Goal: Information Seeking & Learning: Understand process/instructions

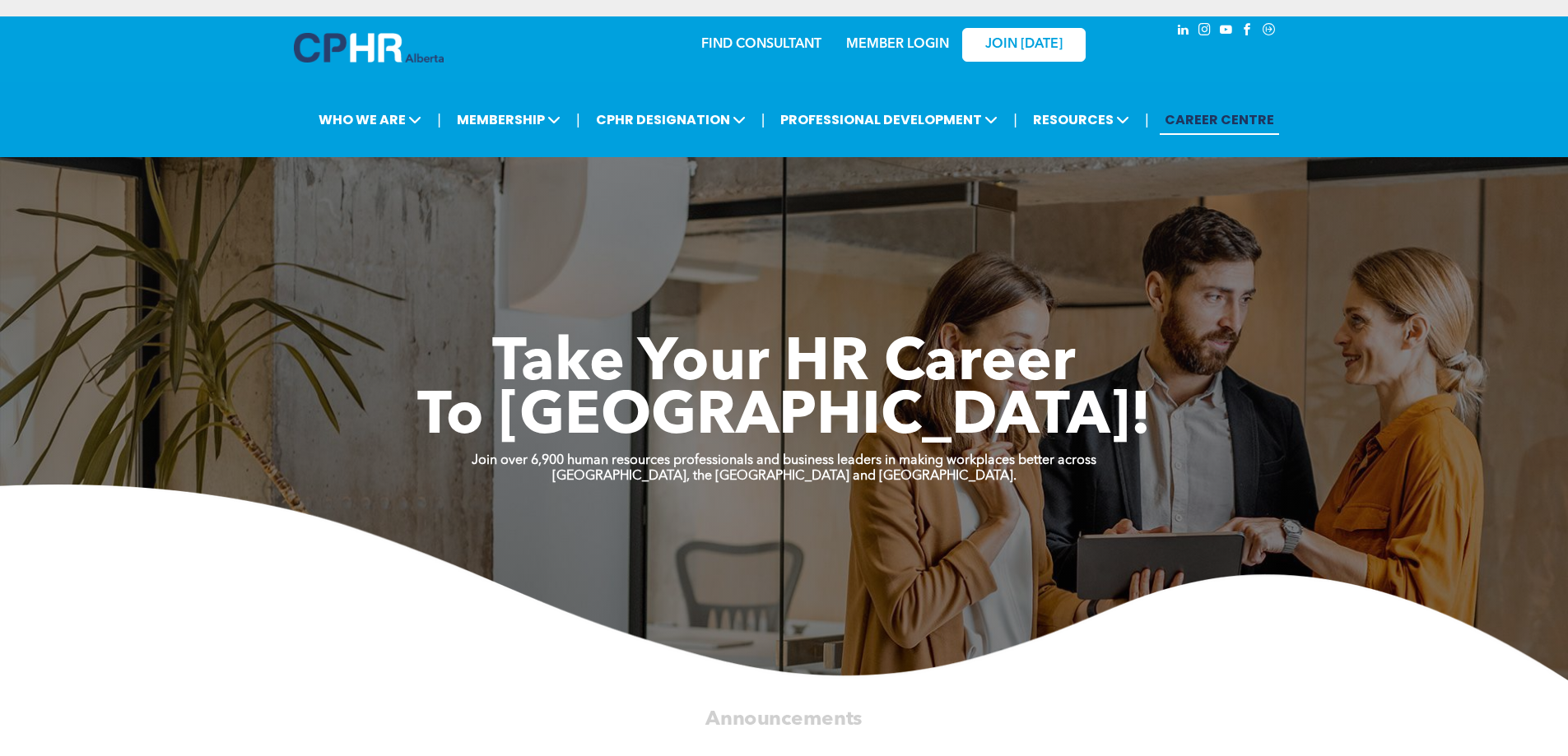
click at [912, 50] on link "MEMBER LOGIN" at bounding box center [897, 44] width 102 height 14
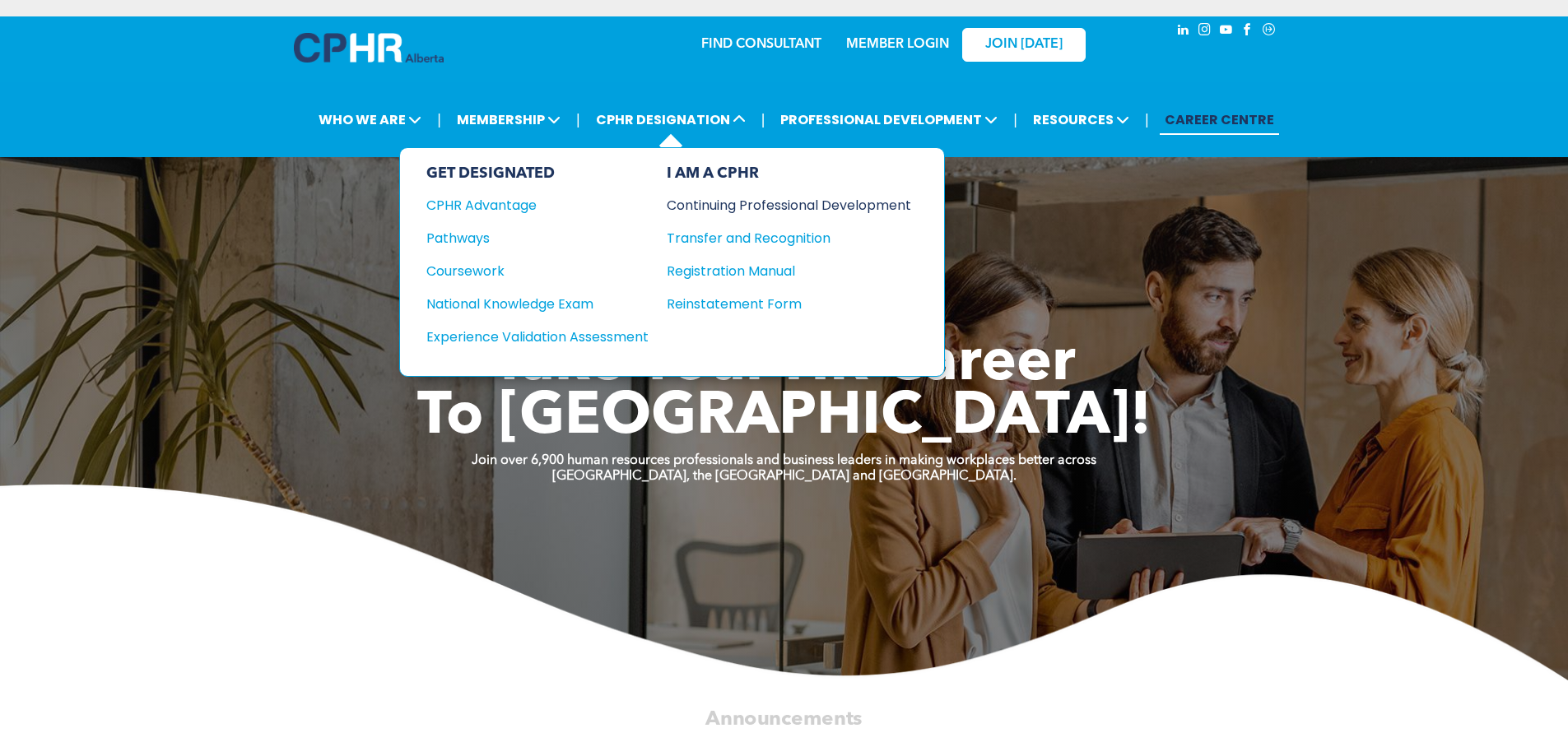
click at [735, 206] on div "Continuing Professional Development" at bounding box center [776, 205] width 219 height 21
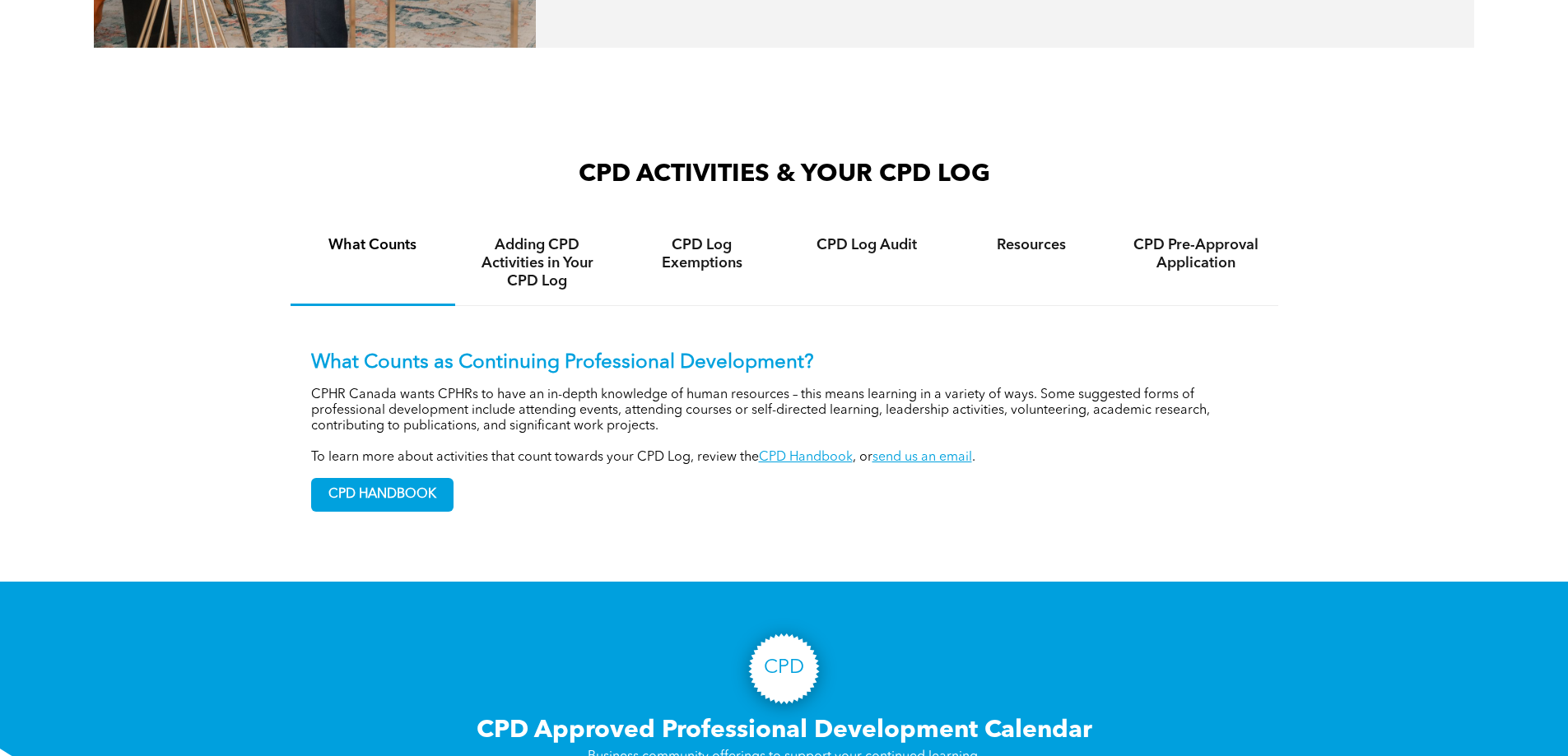
scroll to position [1152, 0]
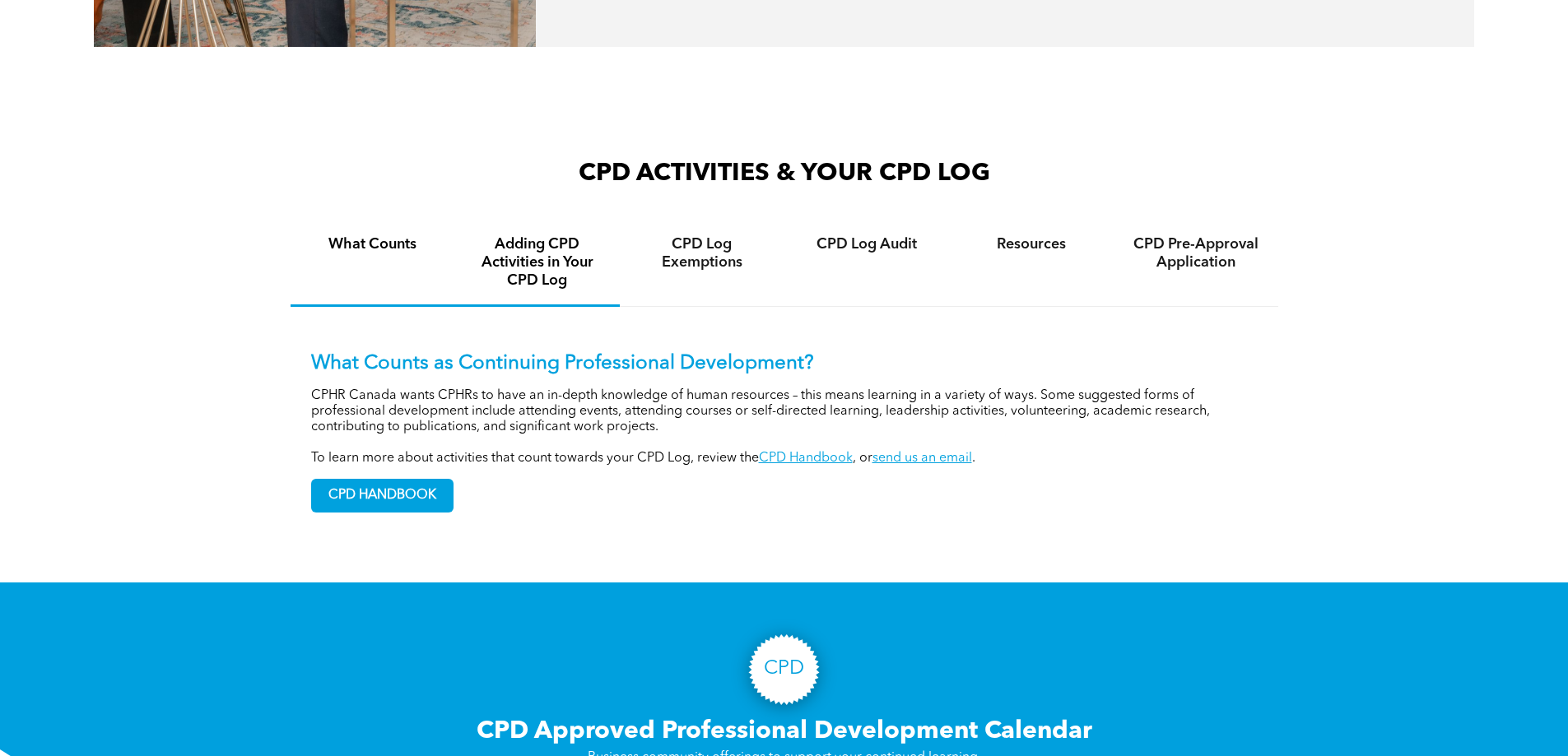
click at [543, 288] on h4 "Adding CPD Activities in Your CPD Log" at bounding box center [537, 263] width 135 height 54
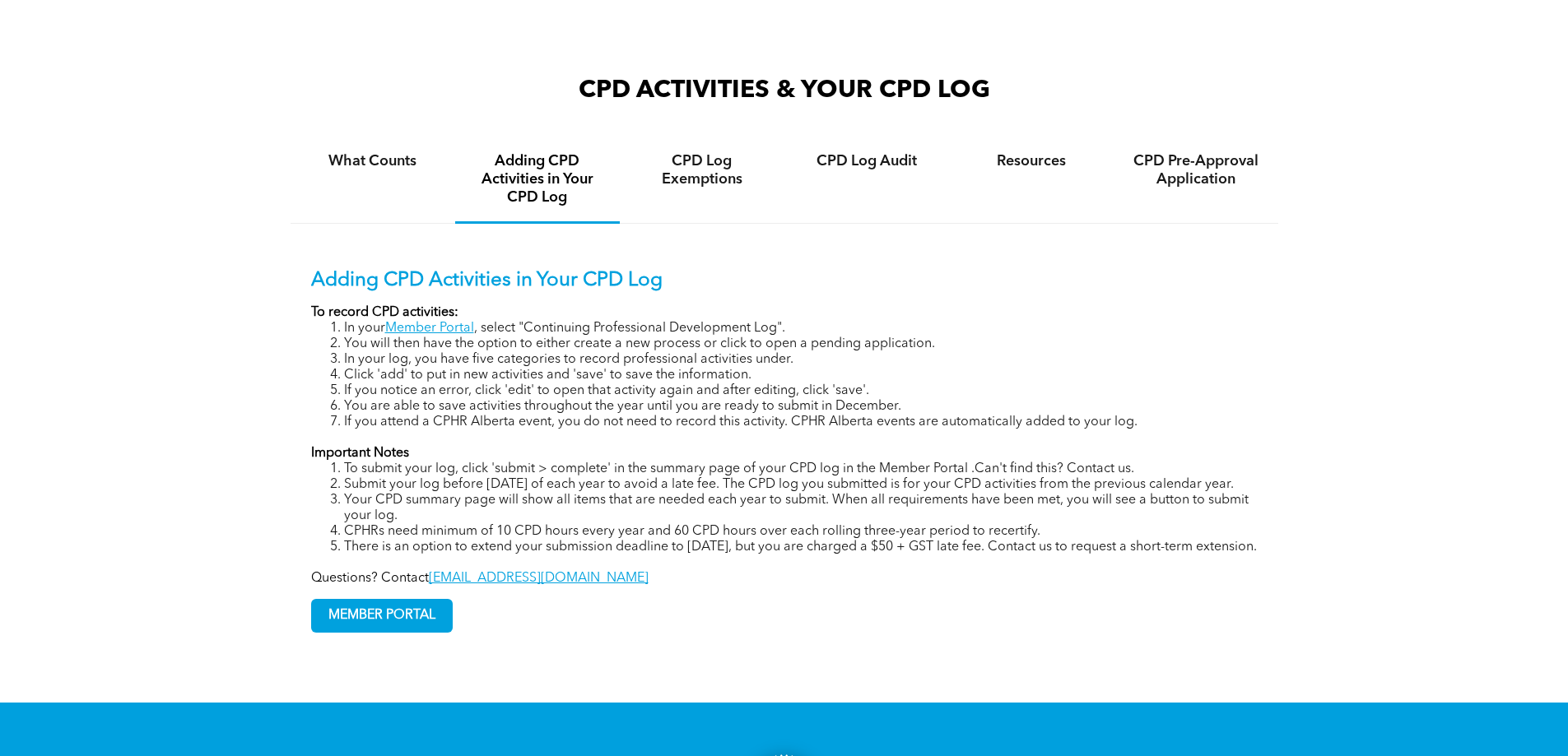
scroll to position [1316, 0]
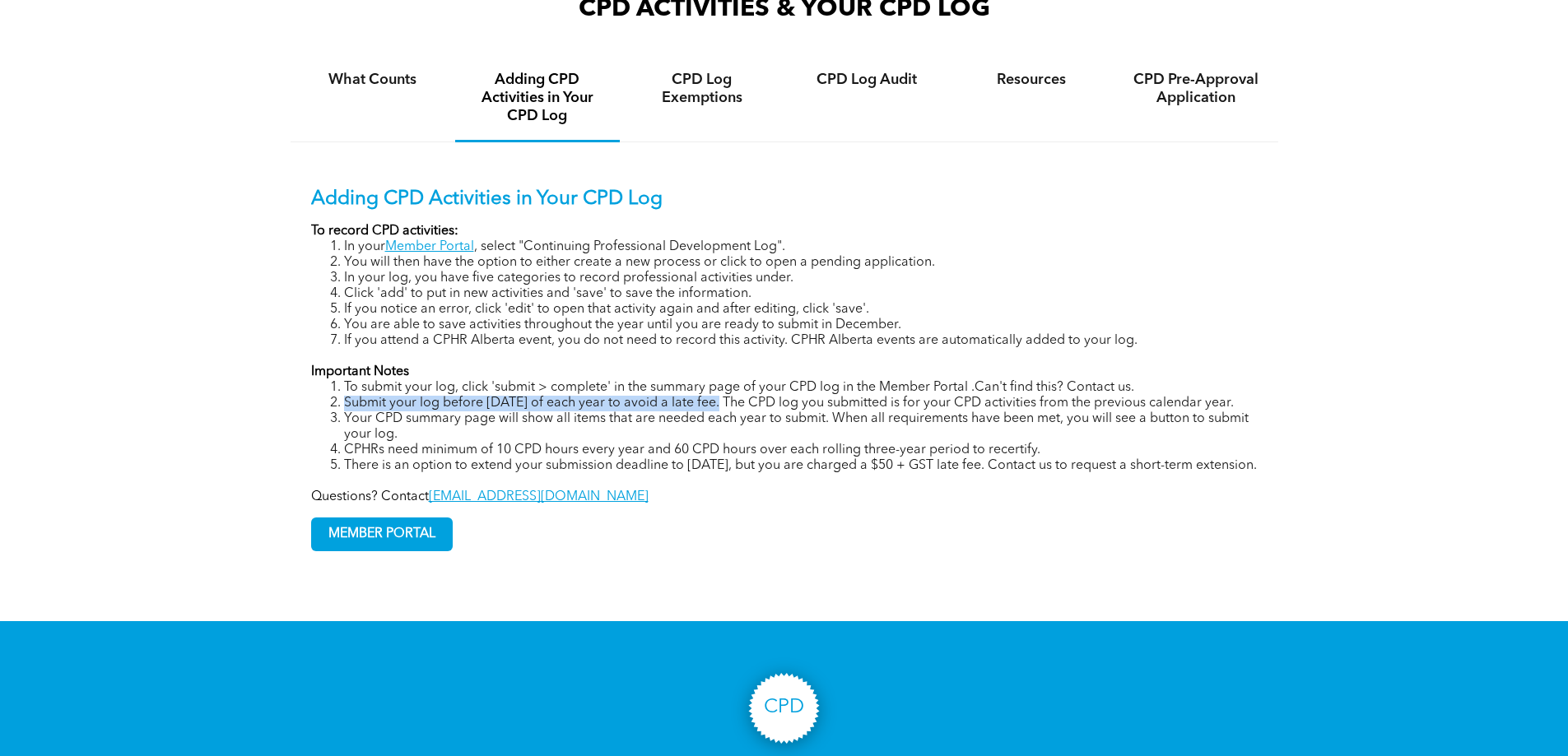
drag, startPoint x: 330, startPoint y: 418, endPoint x: 719, endPoint y: 414, distance: 389.0
click at [719, 412] on li "Submit your log before [DATE] of each year to avoid a late fee. The CPD log you…" at bounding box center [800, 403] width 913 height 15
click at [793, 412] on li "Submit your log before [DATE] of each year to avoid a late fee. The CPD log you…" at bounding box center [800, 403] width 913 height 15
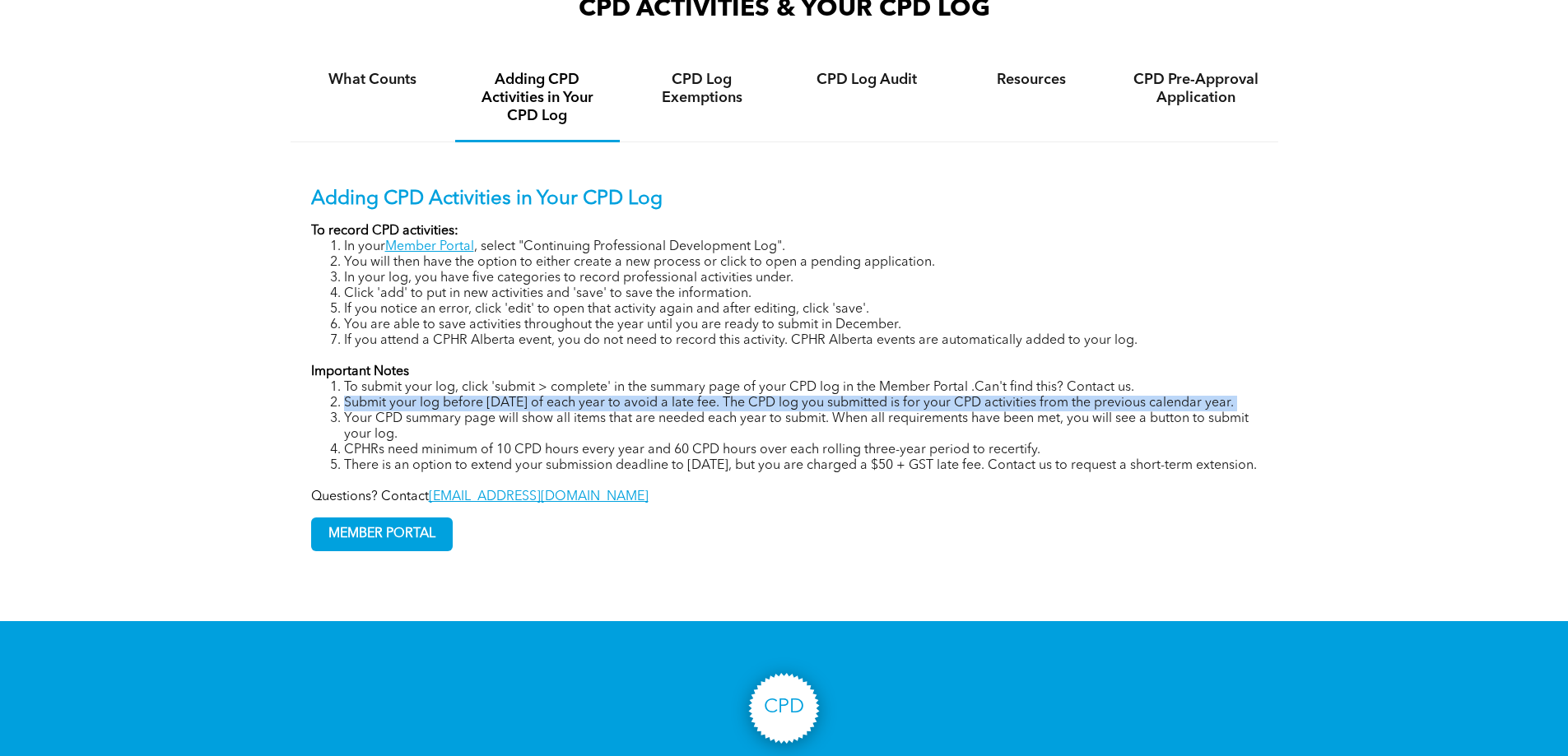
click at [794, 412] on li "Submit your log before [DATE] of each year to avoid a late fee. The CPD log you…" at bounding box center [800, 403] width 913 height 15
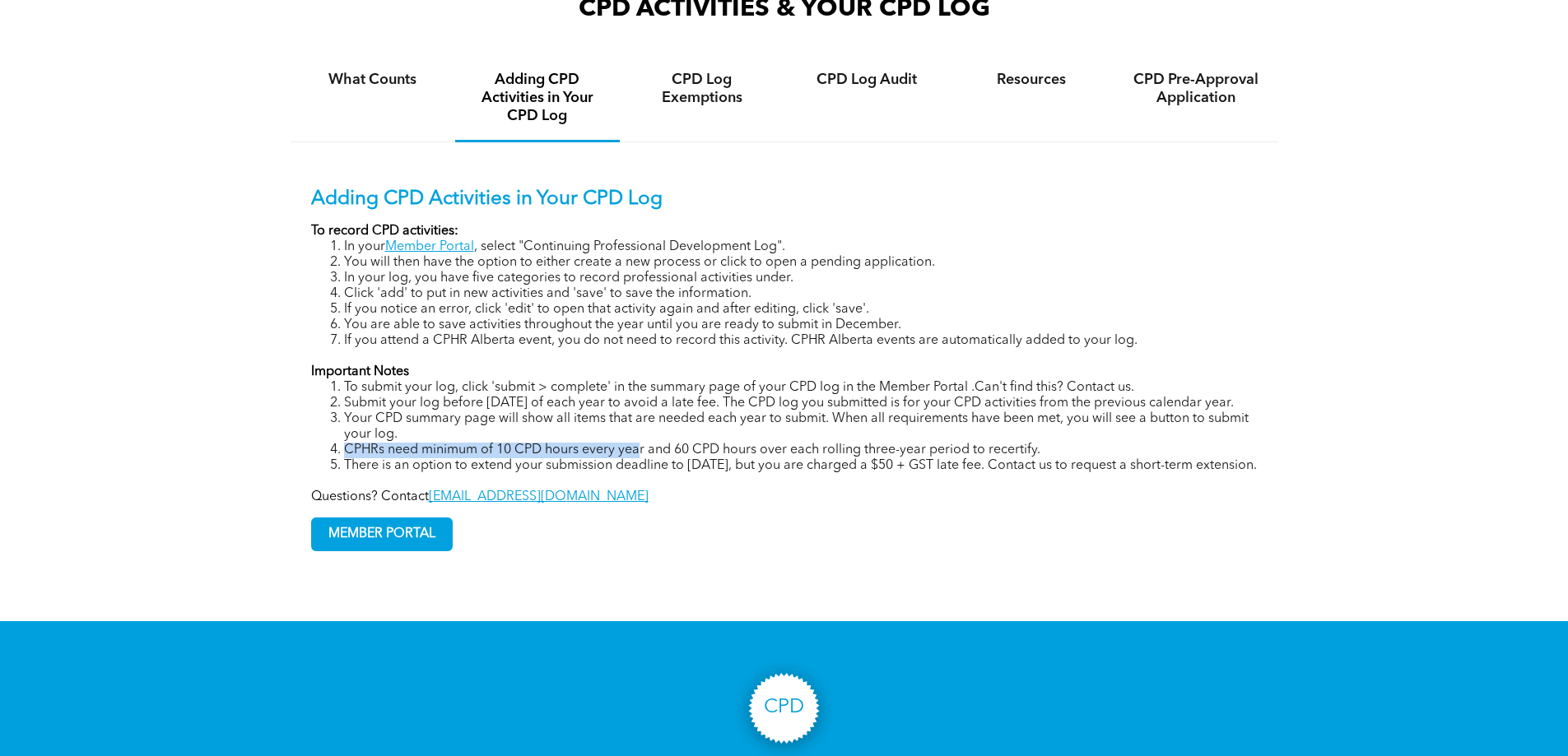
drag, startPoint x: 346, startPoint y: 486, endPoint x: 642, endPoint y: 480, distance: 296.1
click at [642, 459] on li "CPHRs need minimum of 10 CPD hours every year and 60 CPD hours over each rollin…" at bounding box center [800, 450] width 913 height 15
click at [991, 442] on li "Your CPD summary page will show all items that are needed each year to submit. …" at bounding box center [800, 427] width 913 height 31
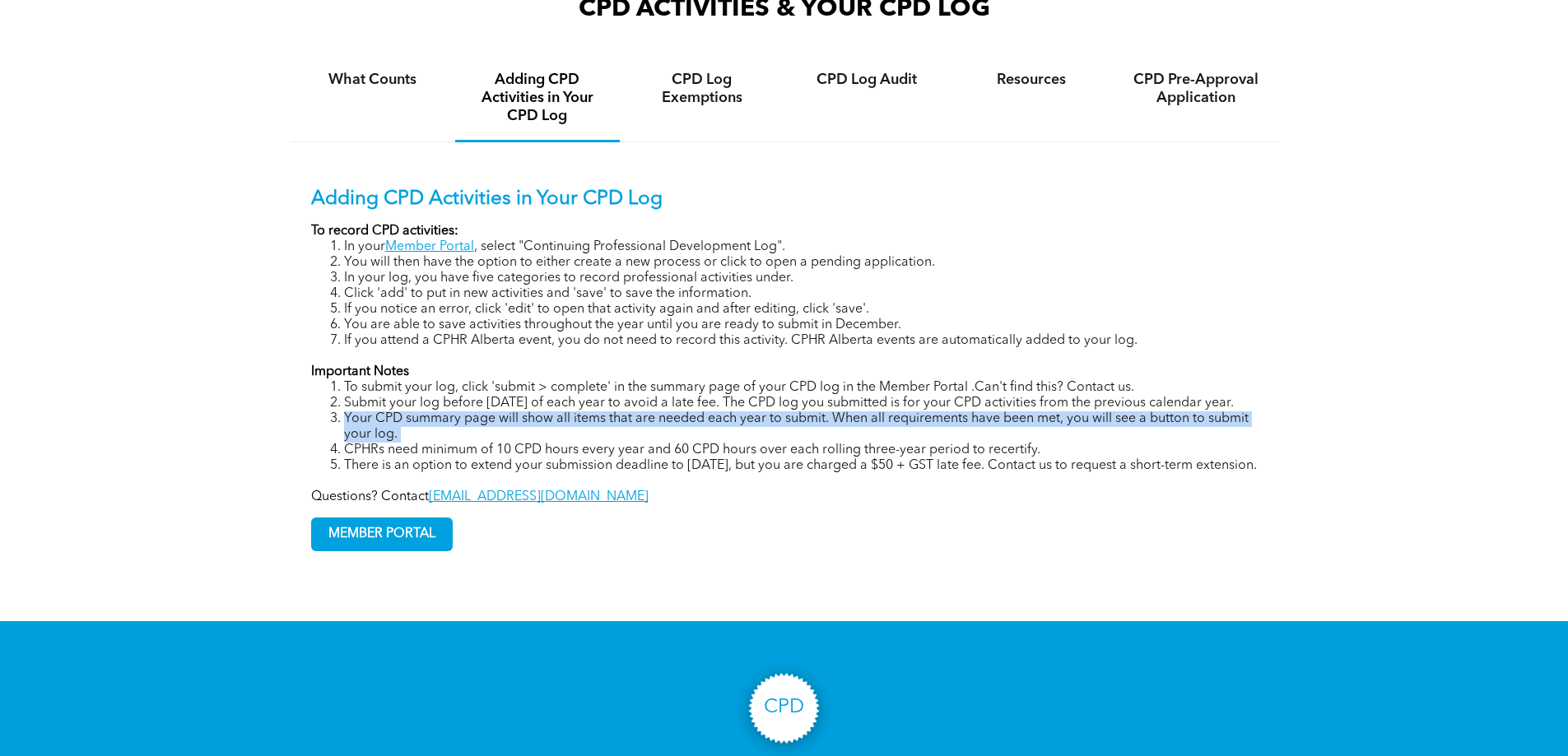
click at [991, 442] on li "Your CPD summary page will show all items that are needed each year to submit. …" at bounding box center [800, 427] width 913 height 31
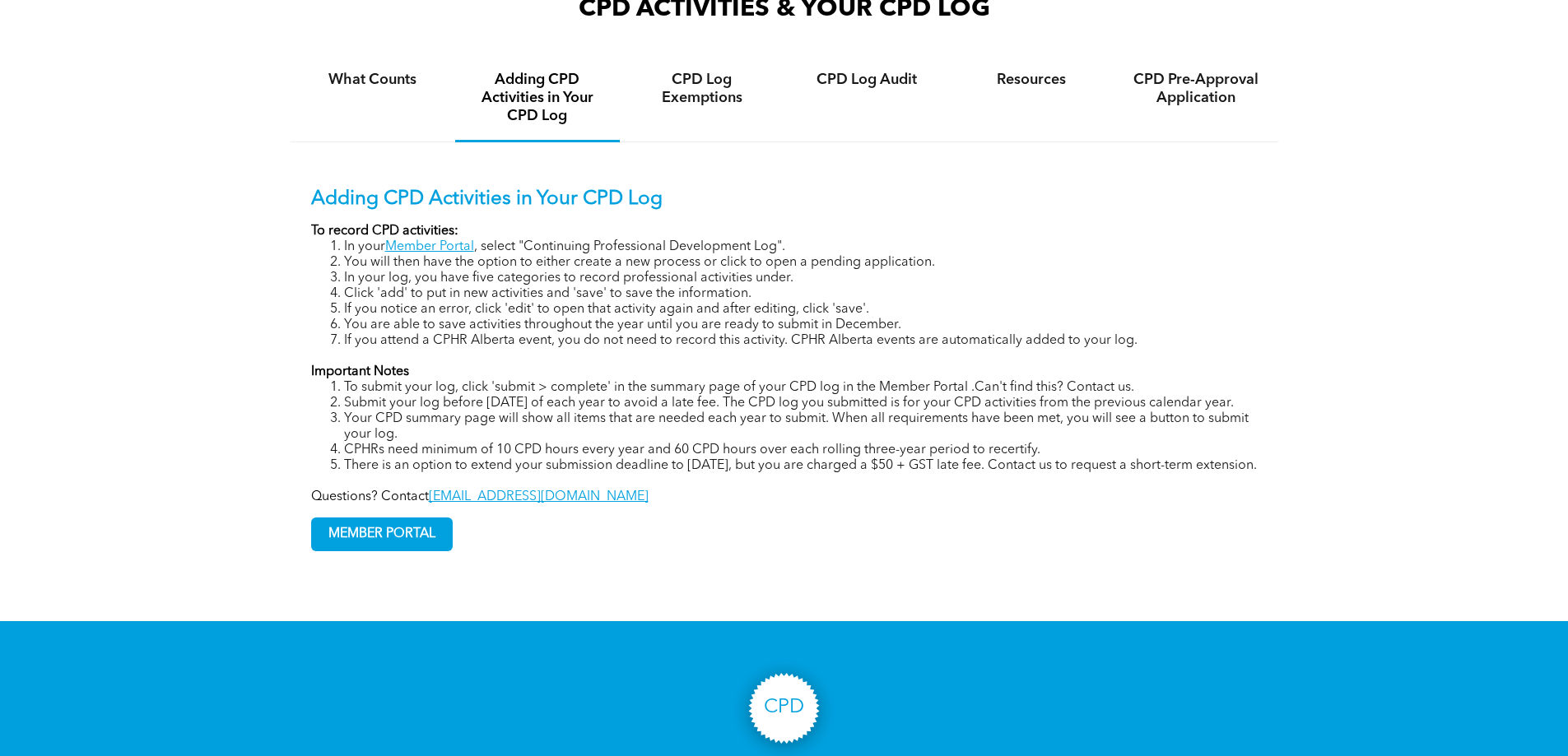
click at [986, 459] on li "CPHRs need minimum of 10 CPD hours every year and 60 CPD hours over each rollin…" at bounding box center [800, 450] width 913 height 15
click at [389, 550] on span "MEMBER PORTAL" at bounding box center [382, 534] width 140 height 32
click at [393, 89] on h4 "What Counts" at bounding box center [373, 80] width 135 height 18
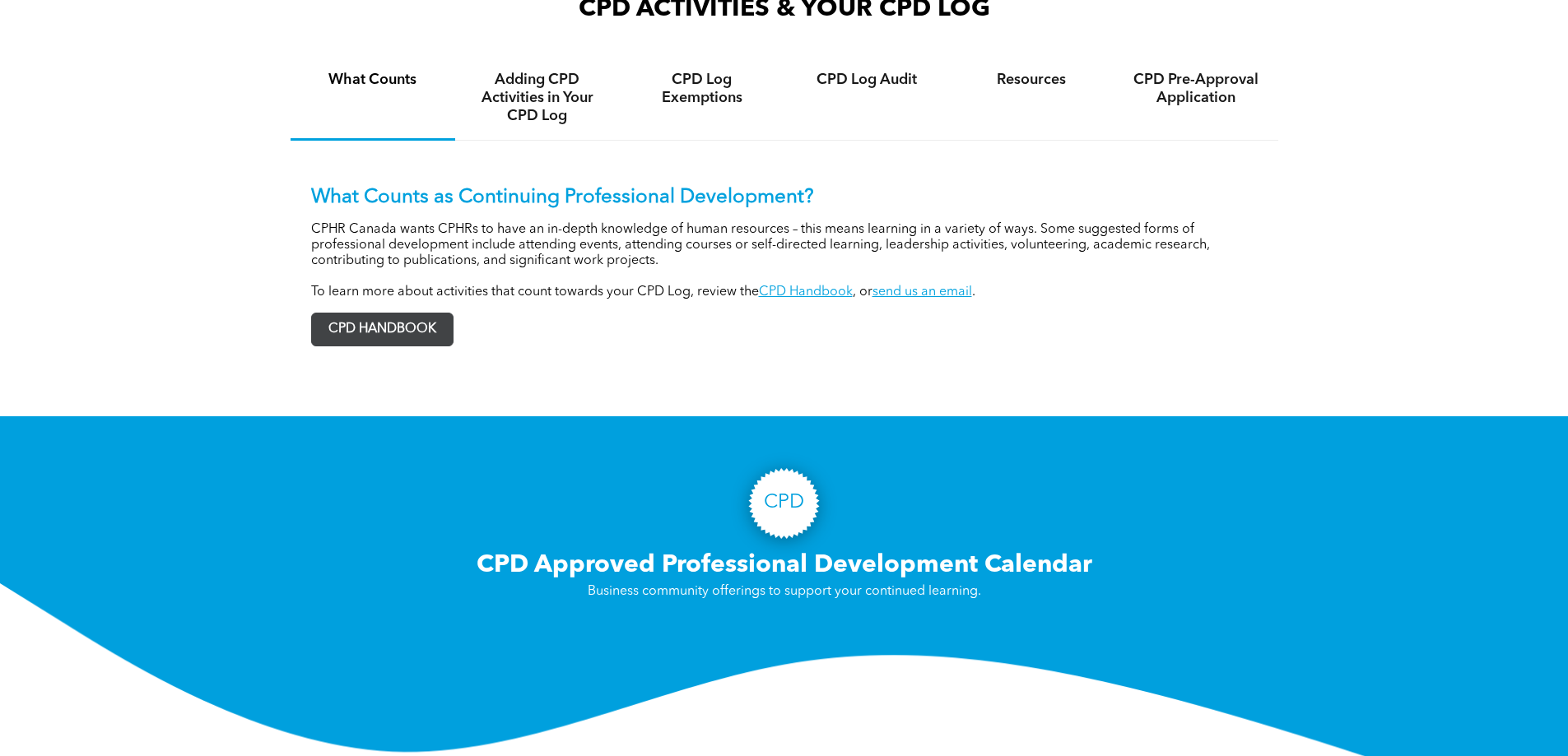
click at [373, 344] on span "CPD HANDBOOK" at bounding box center [382, 329] width 141 height 32
